Goal: Navigation & Orientation: Find specific page/section

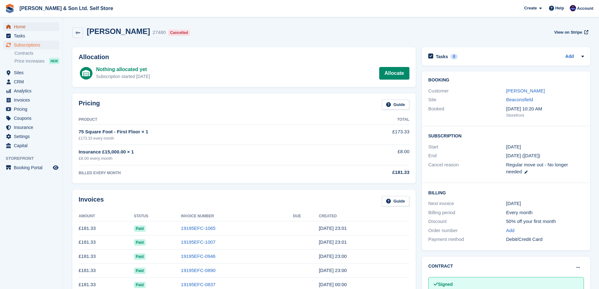
click at [29, 26] on span "Home" at bounding box center [33, 26] width 38 height 9
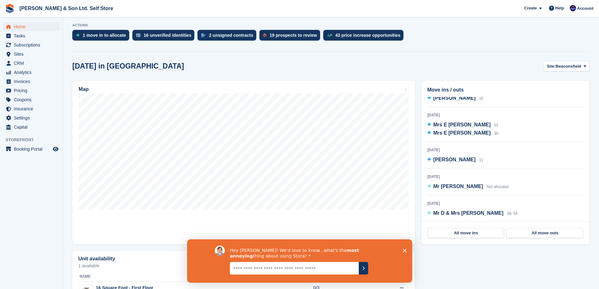
scroll to position [93, 0]
click at [453, 187] on span "Mr David Matthews" at bounding box center [458, 185] width 50 height 5
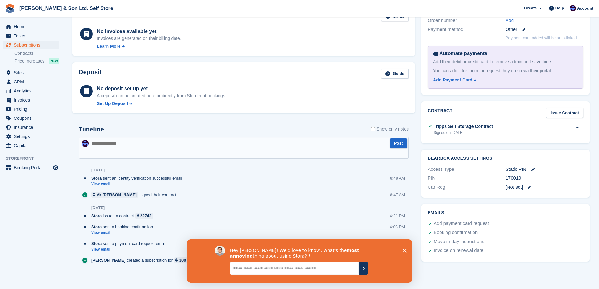
scroll to position [195, 0]
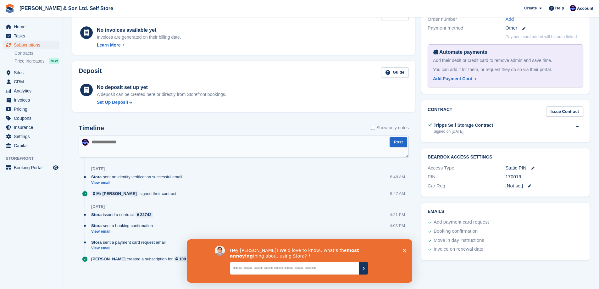
click at [405, 251] on polygon "Close survey" at bounding box center [404, 250] width 4 height 4
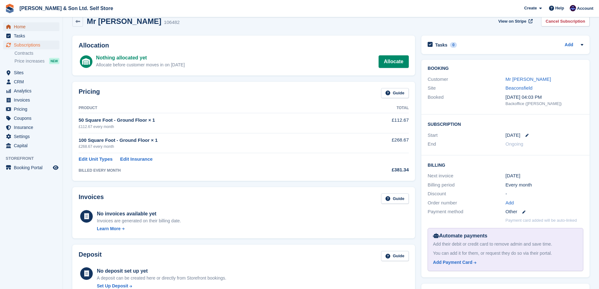
scroll to position [0, 0]
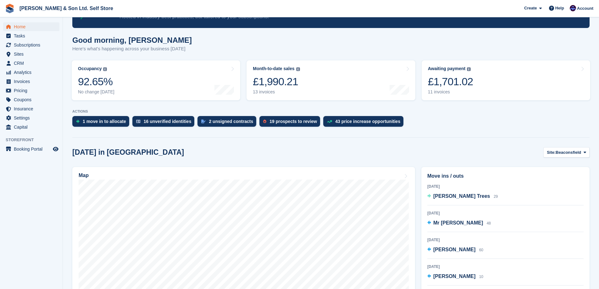
scroll to position [189, 0]
